Goal: Complete application form

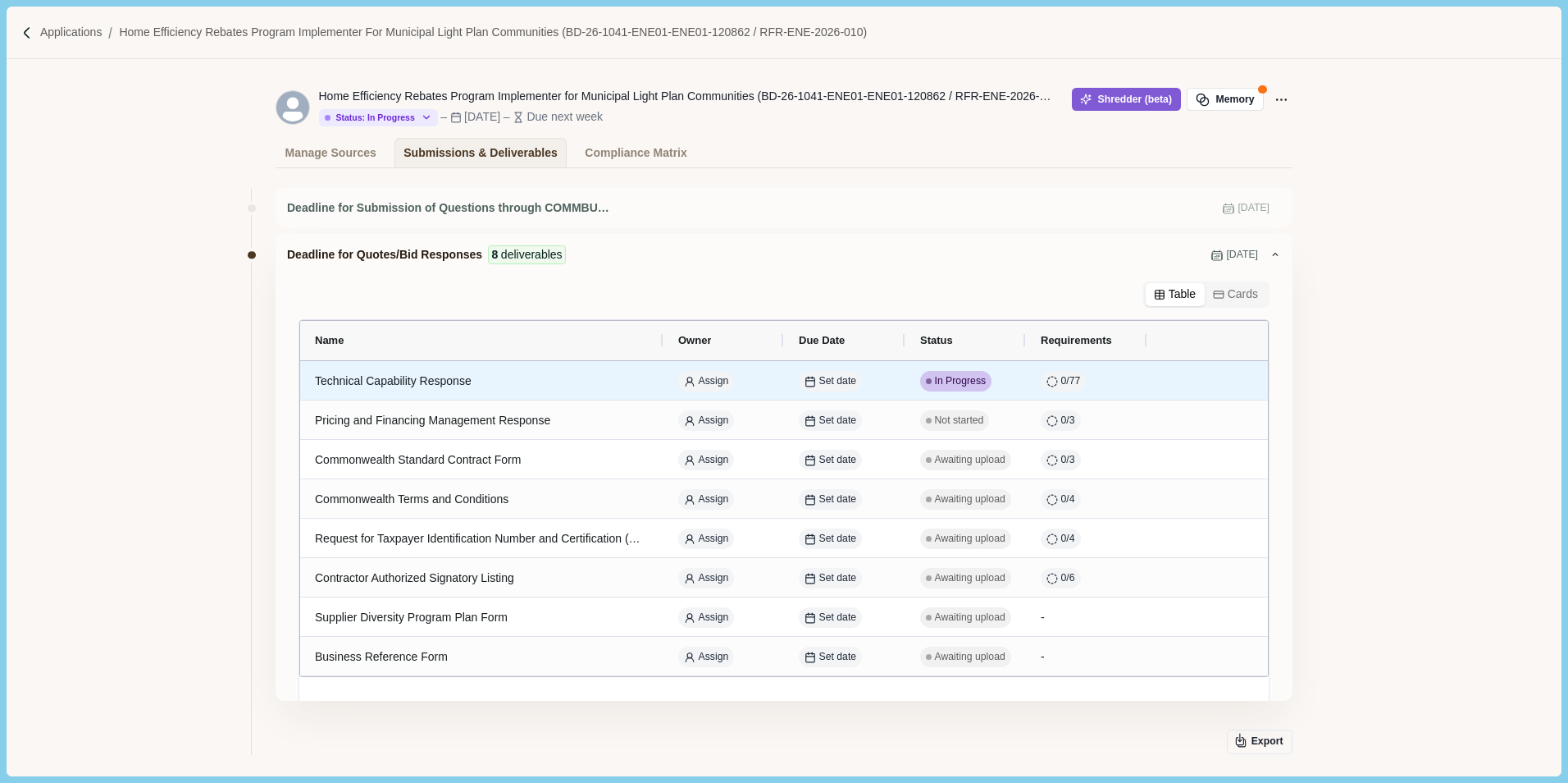
scroll to position [82, 0]
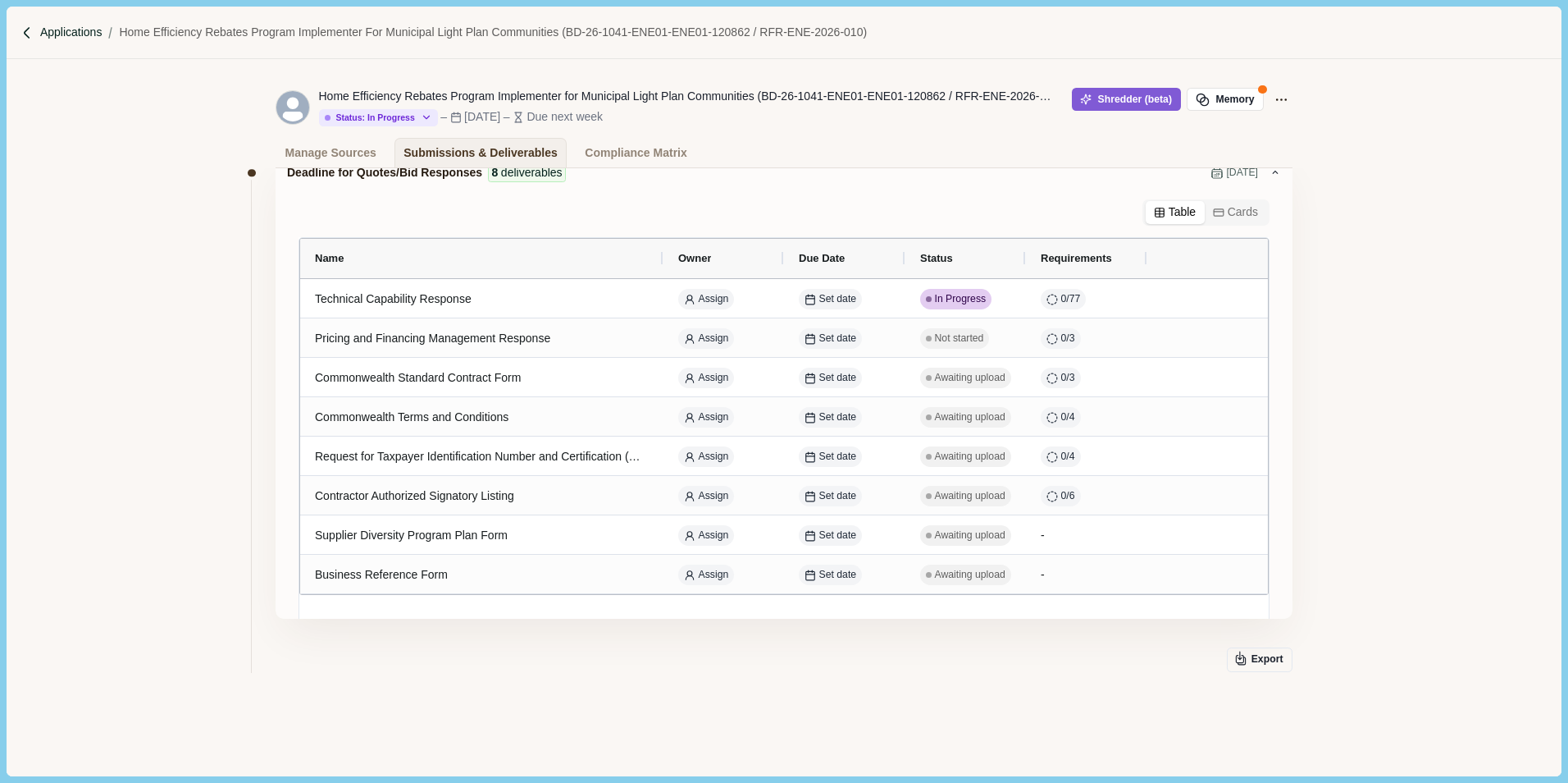
click at [52, 35] on p "Applications" at bounding box center [72, 32] width 63 height 17
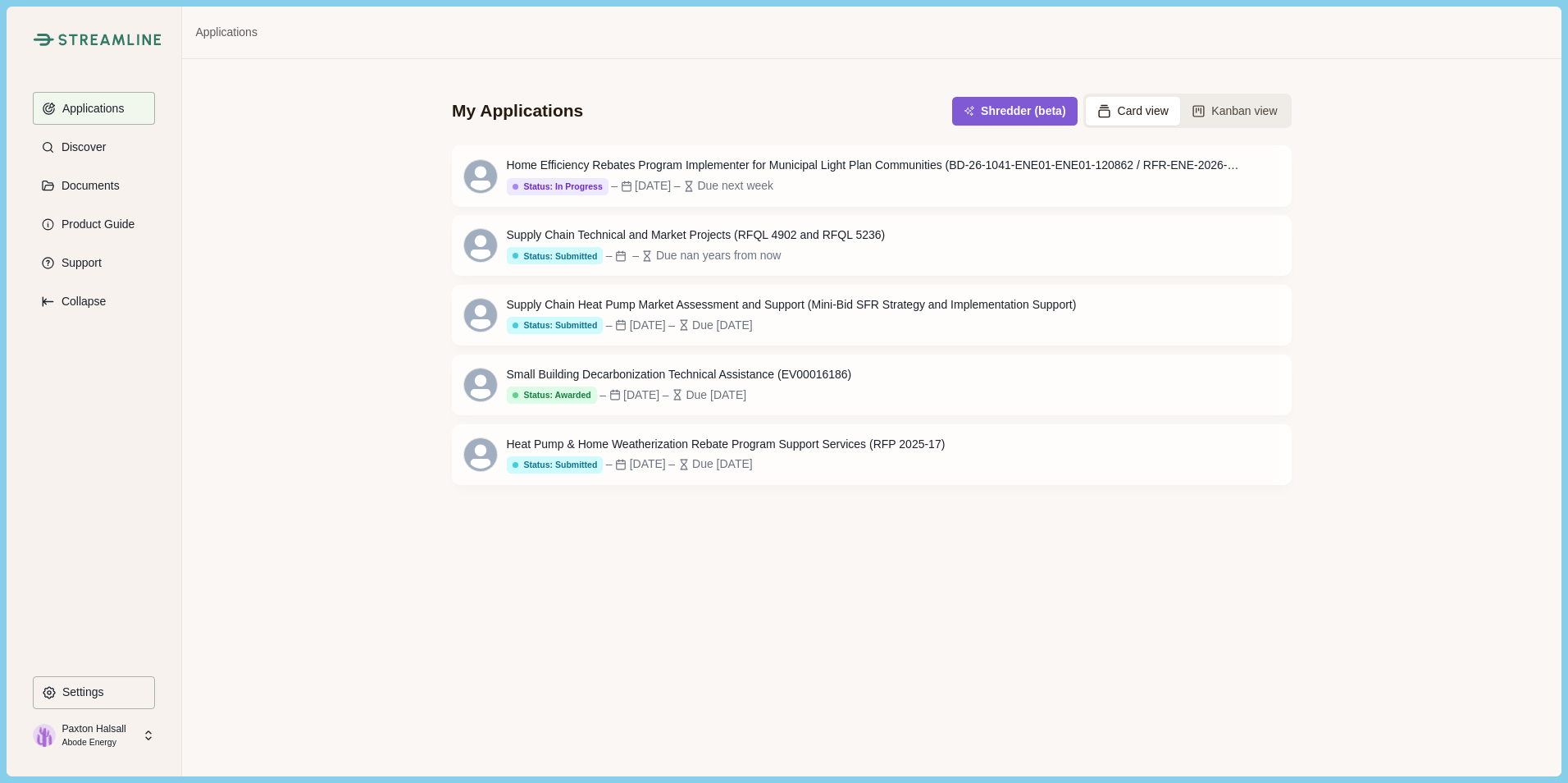
click at [146, 733] on icon at bounding box center [148, 735] width 5 height 8
click at [129, 739] on div "Paxton Halsall Abode Energy" at bounding box center [87, 735] width 108 height 30
click at [733, 173] on div "Home Efficiency Rebates Program Implementer for Municipal Light Plan Communitie…" at bounding box center [876, 165] width 738 height 17
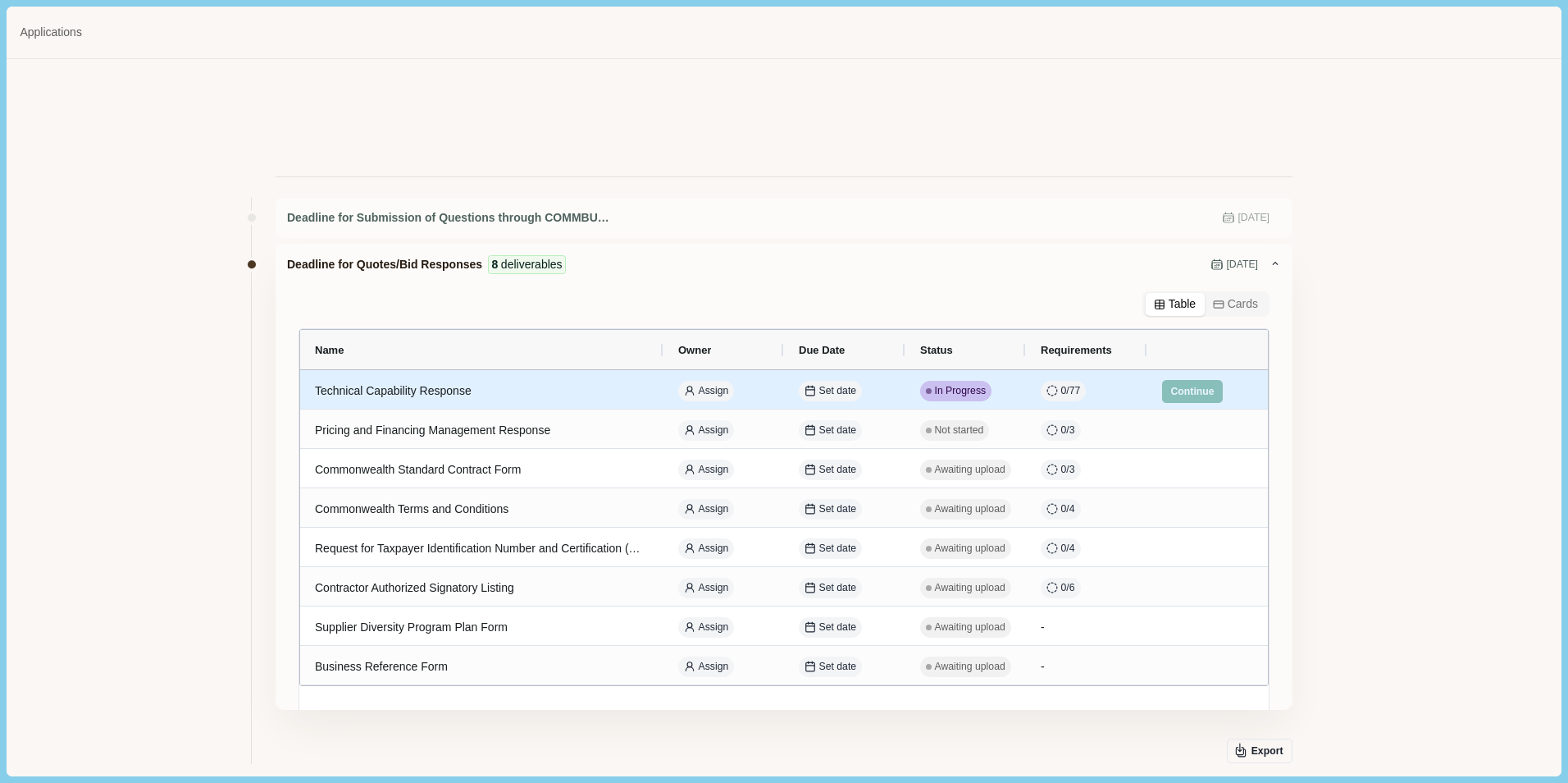
click at [409, 402] on div "Technical Capability Response" at bounding box center [481, 391] width 334 height 32
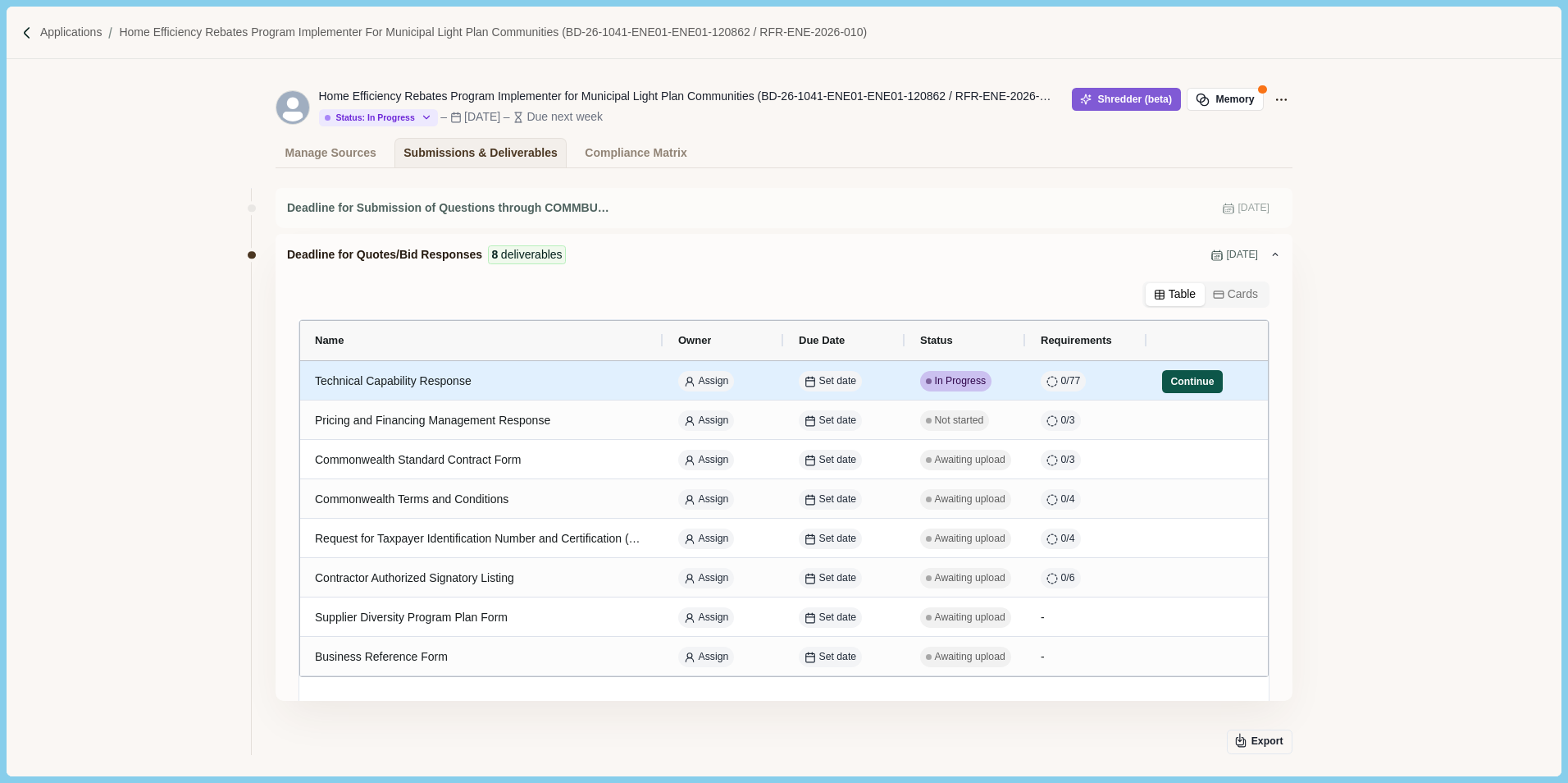
click at [1174, 388] on button "Continue" at bounding box center [1192, 382] width 61 height 23
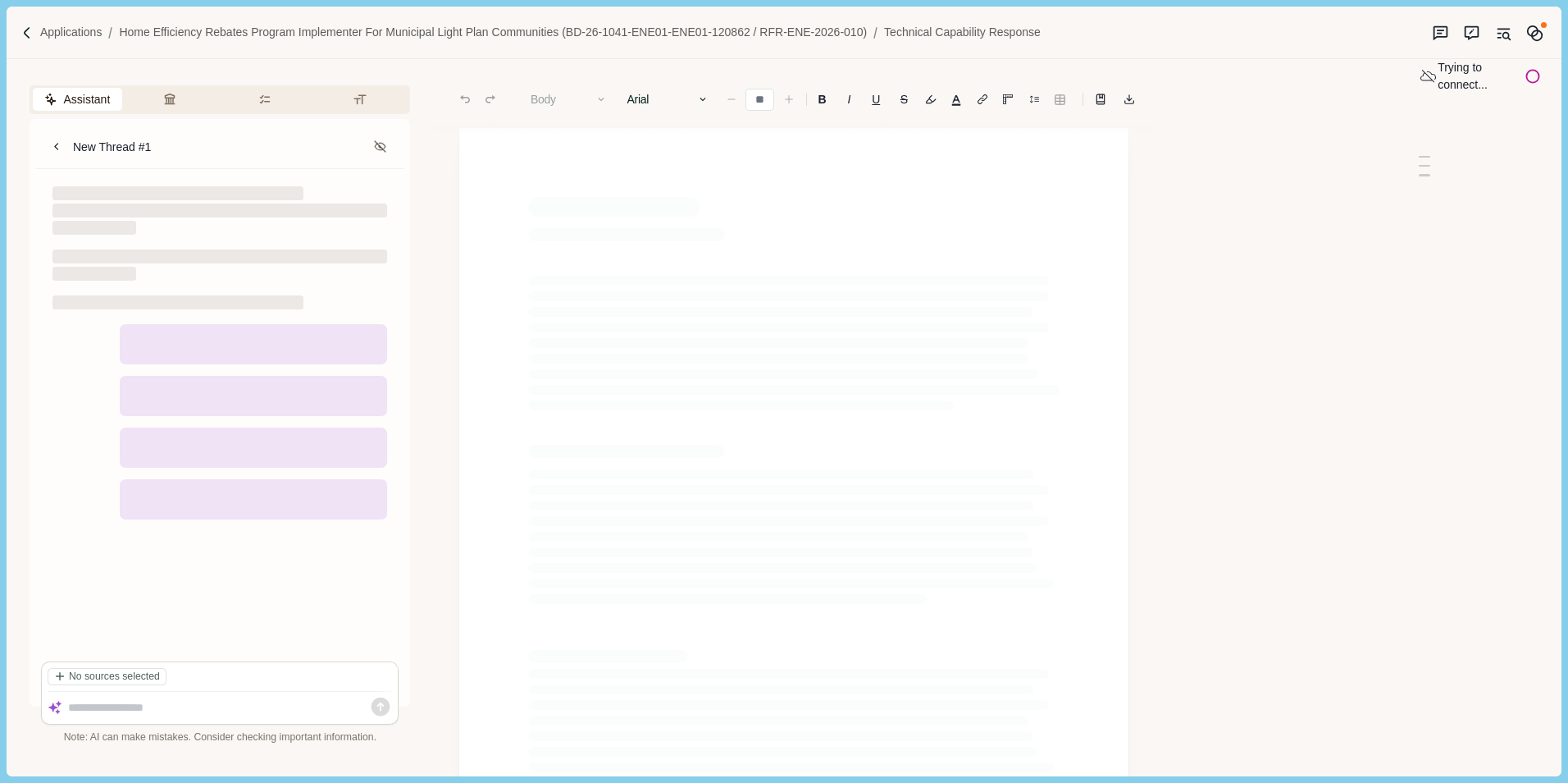
click at [1433, 28] on icon "Suggestion mode" at bounding box center [1440, 33] width 17 height 17
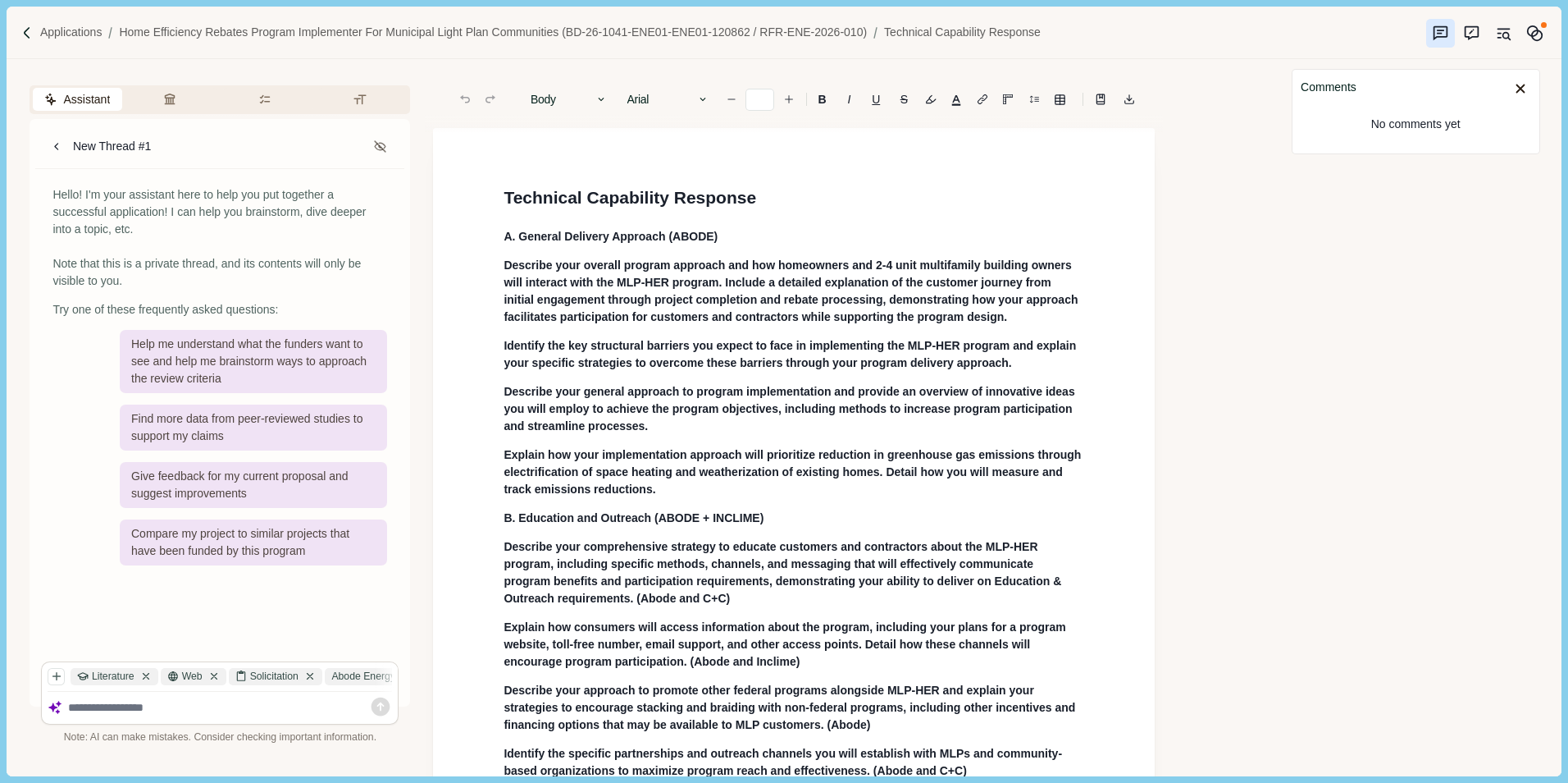
click at [1429, 140] on div "No comments yet" at bounding box center [1416, 124] width 230 height 40
type input "**"
click at [1014, 274] on p "Describe your overall program approach and how homeowners and 2-4 unit multifam…" at bounding box center [793, 292] width 581 height 69
click at [866, 301] on button "Comment" at bounding box center [880, 298] width 87 height 23
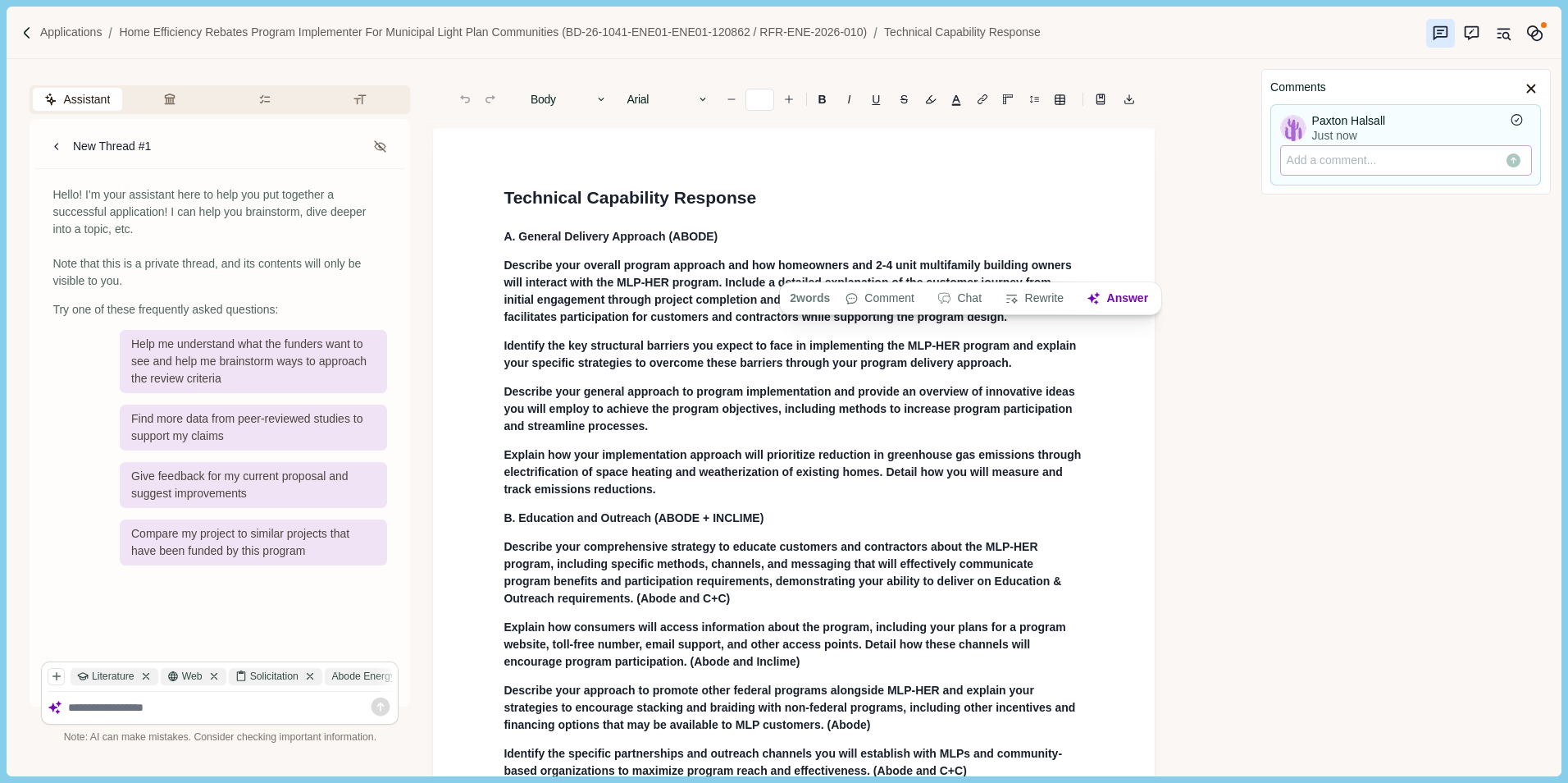
click at [1346, 162] on p at bounding box center [1407, 160] width 239 height 17
